Goal: Navigation & Orientation: Find specific page/section

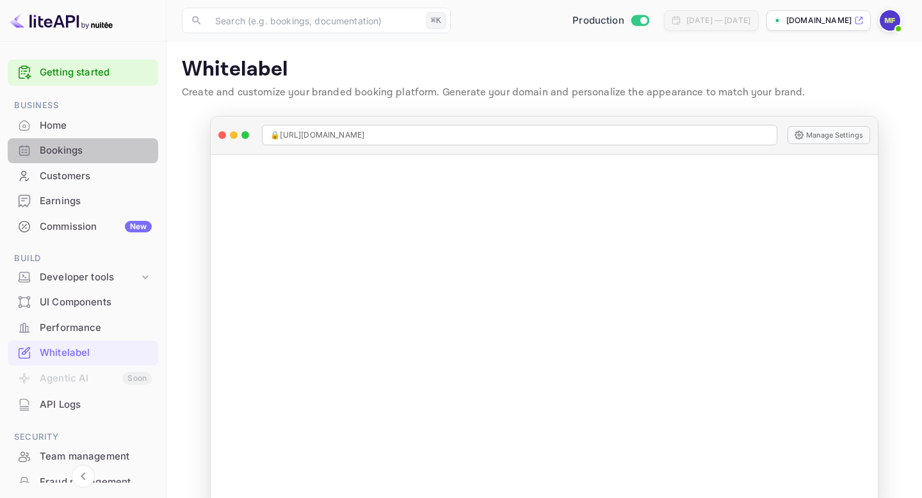
click at [86, 160] on div "Bookings" at bounding box center [83, 150] width 151 height 25
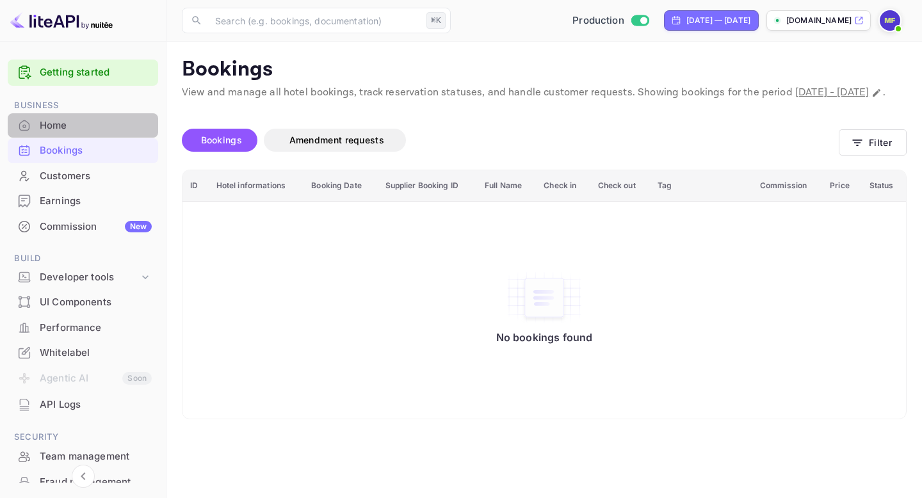
click at [102, 124] on div "Home" at bounding box center [96, 125] width 112 height 15
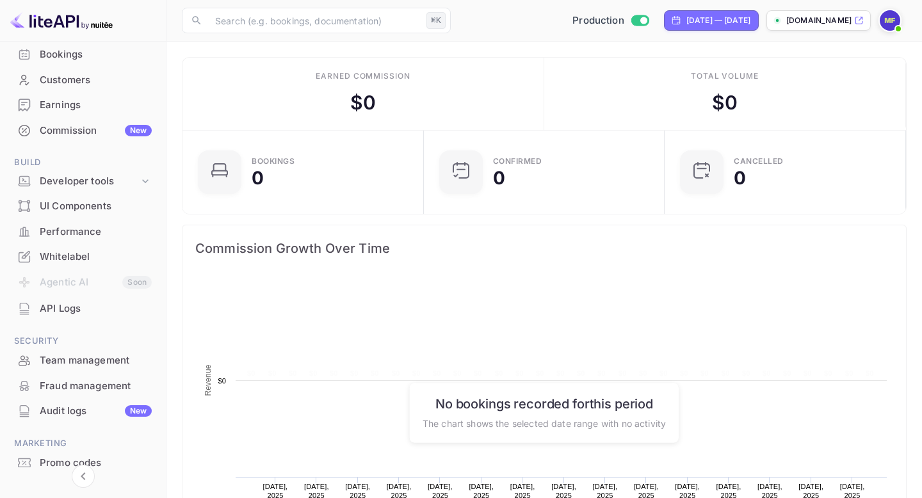
scroll to position [144, 0]
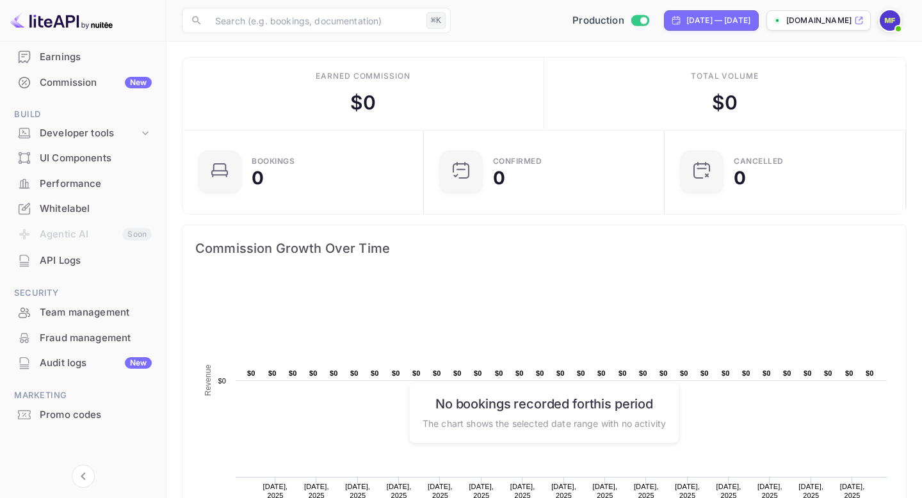
click at [88, 203] on div "Whitelabel" at bounding box center [96, 209] width 112 height 15
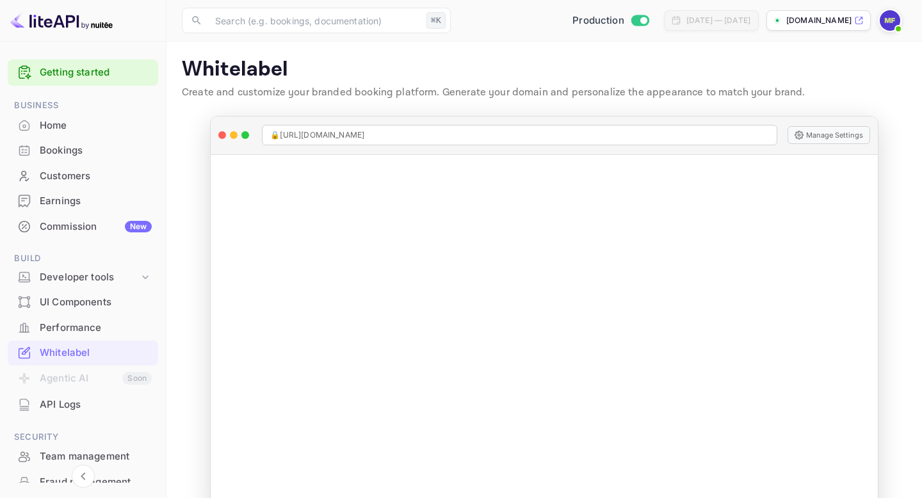
click at [79, 156] on div "Bookings" at bounding box center [96, 150] width 112 height 15
